Goal: Information Seeking & Learning: Learn about a topic

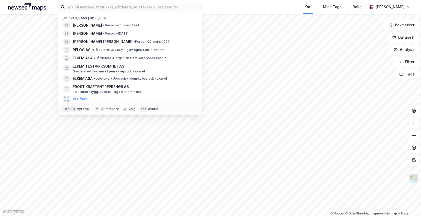
click at [102, 9] on input at bounding box center [133, 7] width 137 height 8
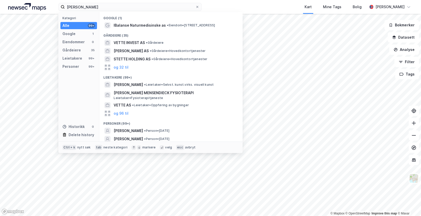
type input "[PERSON_NAME]"
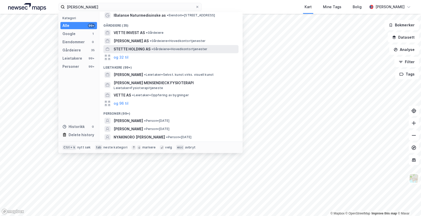
scroll to position [18, 0]
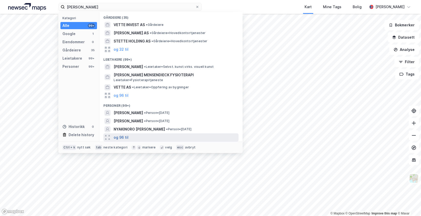
click at [122, 136] on button "og 96 til" at bounding box center [121, 137] width 15 height 6
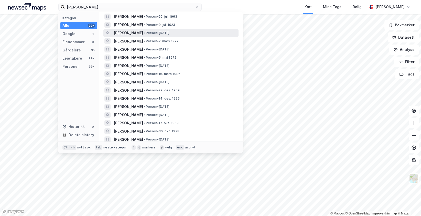
scroll to position [197, 0]
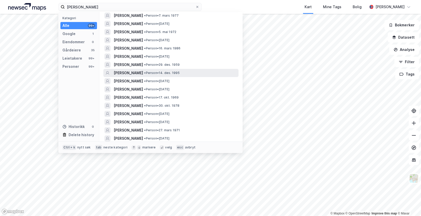
click at [137, 73] on span "[PERSON_NAME]" at bounding box center [128, 73] width 29 height 6
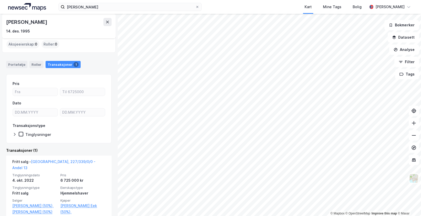
scroll to position [29, 0]
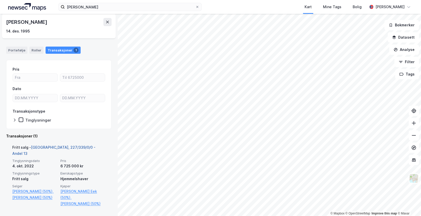
click at [75, 149] on link "[GEOGRAPHIC_DATA], 227/339/0/0 - Andel 13" at bounding box center [53, 150] width 83 height 10
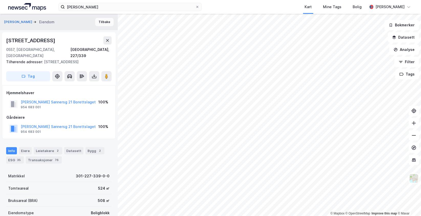
click at [106, 22] on button "Tilbake" at bounding box center [104, 22] width 18 height 8
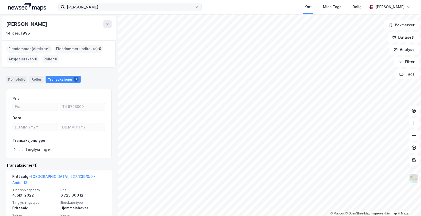
click at [197, 7] on icon at bounding box center [197, 7] width 2 height 2
click at [195, 7] on input "[PERSON_NAME]" at bounding box center [130, 7] width 131 height 8
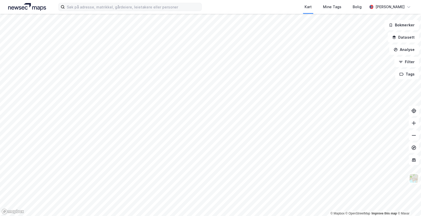
click at [221, 6] on div "Kart Mine Tags [PERSON_NAME] [PERSON_NAME]" at bounding box center [210, 7] width 421 height 14
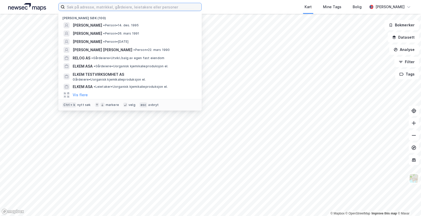
click at [145, 9] on input at bounding box center [133, 7] width 137 height 8
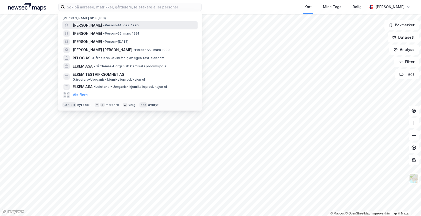
click at [114, 27] on span "• Person • 14. des. 1995" at bounding box center [121, 25] width 36 height 4
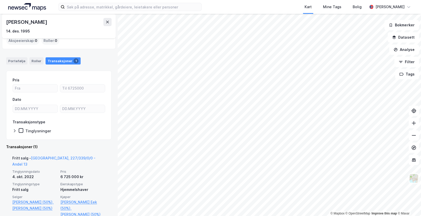
scroll to position [26, 0]
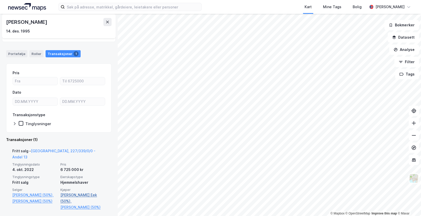
click at [73, 192] on link "[PERSON_NAME] Eek (50%)," at bounding box center [82, 198] width 45 height 12
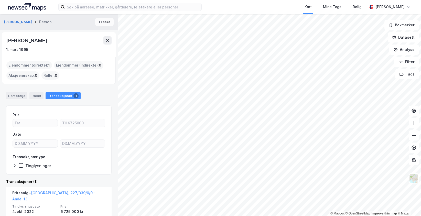
click at [102, 23] on button "Tilbake" at bounding box center [104, 22] width 18 height 8
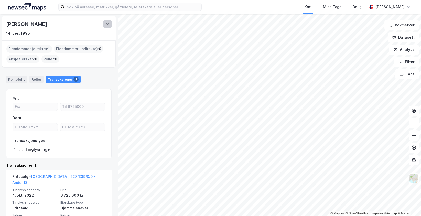
click at [109, 26] on button at bounding box center [107, 24] width 8 height 8
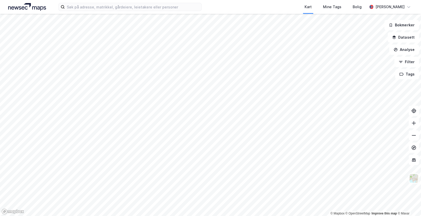
click at [208, 2] on div "Kart Mine Tags [PERSON_NAME] [PERSON_NAME]" at bounding box center [210, 7] width 421 height 14
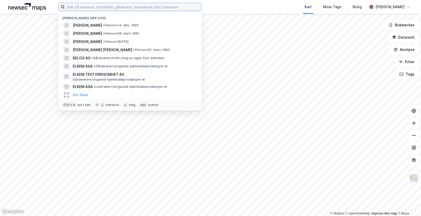
click at [88, 4] on input at bounding box center [133, 7] width 137 height 8
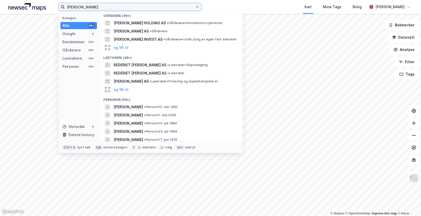
scroll to position [51, 0]
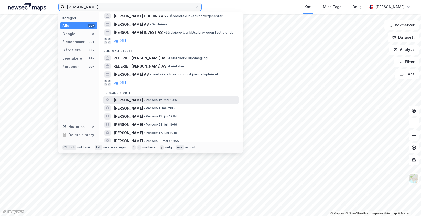
type input "[PERSON_NAME]"
click at [143, 100] on span "[PERSON_NAME]" at bounding box center [128, 100] width 29 height 6
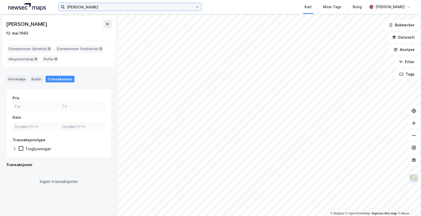
click at [106, 4] on input "[PERSON_NAME]" at bounding box center [130, 7] width 131 height 8
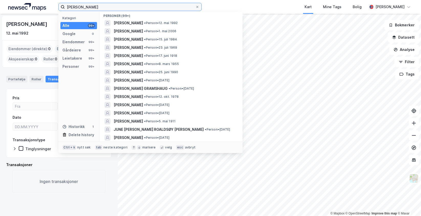
scroll to position [128, 0]
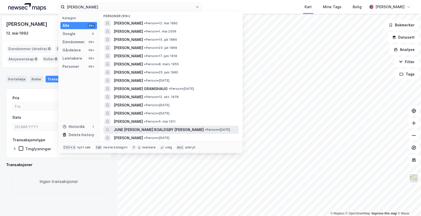
click at [163, 130] on span "JUNE [PERSON_NAME] ROALDSØY [PERSON_NAME]" at bounding box center [159, 130] width 90 height 6
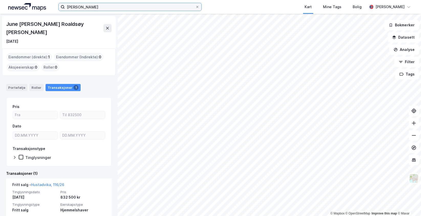
click at [103, 4] on input "[PERSON_NAME]" at bounding box center [130, 7] width 131 height 8
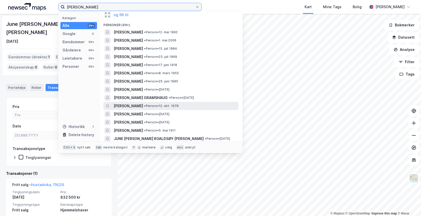
scroll to position [102, 0]
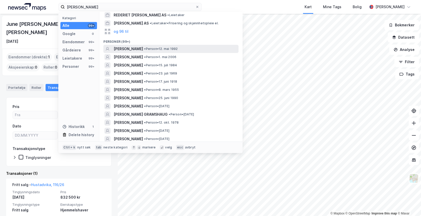
click at [176, 49] on span "• Person • 12. mai 1992" at bounding box center [161, 49] width 34 height 4
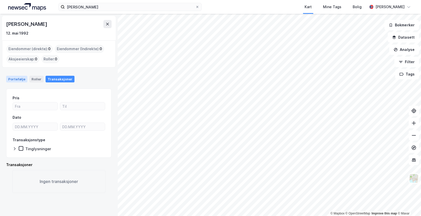
click at [18, 78] on div "Portefølje" at bounding box center [16, 79] width 21 height 7
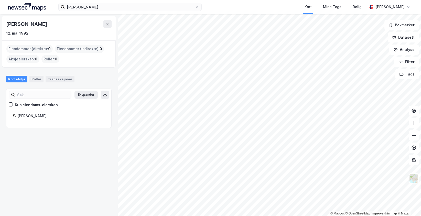
click at [58, 83] on div "Portefølje Roller Transaksjoner" at bounding box center [59, 77] width 118 height 15
click at [198, 6] on icon at bounding box center [197, 7] width 2 height 2
click at [195, 6] on input "[PERSON_NAME]" at bounding box center [130, 7] width 131 height 8
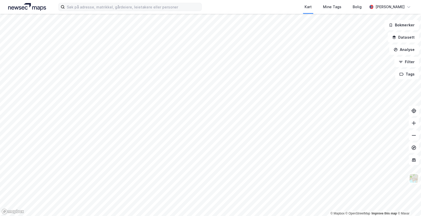
click at [223, 6] on div "Kart Mine Tags [PERSON_NAME] [PERSON_NAME]" at bounding box center [210, 7] width 421 height 14
